Goal: Task Accomplishment & Management: Use online tool/utility

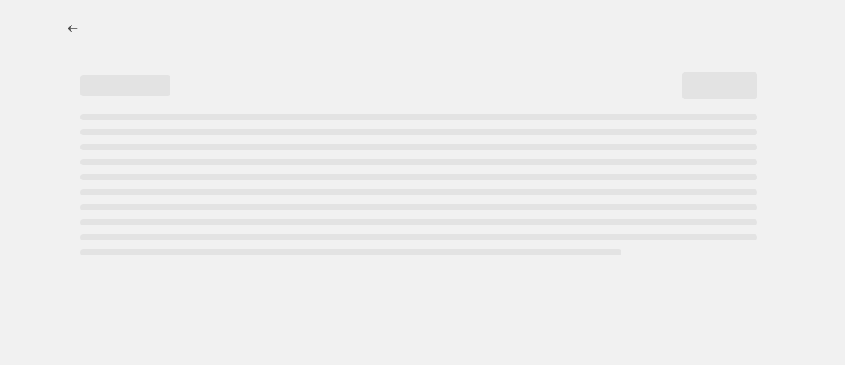
select select "percentage"
select select "no_change"
select select "collection"
